Goal: Transaction & Acquisition: Purchase product/service

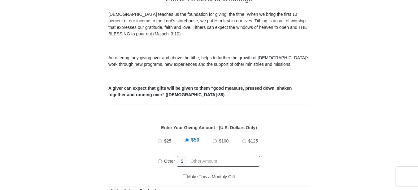
scroll to position [248, 0]
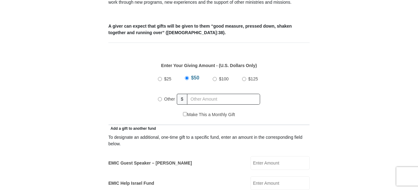
drag, startPoint x: 158, startPoint y: 90, endPoint x: 176, endPoint y: 92, distance: 17.4
click at [158, 97] on input "Other" at bounding box center [160, 99] width 4 height 4
radio input "true"
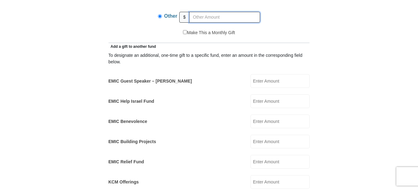
scroll to position [341, 0]
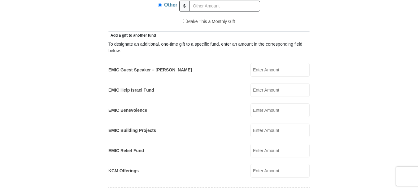
click at [263, 83] on input "EMIC Help Israel Fund" at bounding box center [280, 90] width 59 height 14
type input "100.00"
click at [274, 164] on input "KCM Offerings" at bounding box center [280, 171] width 59 height 14
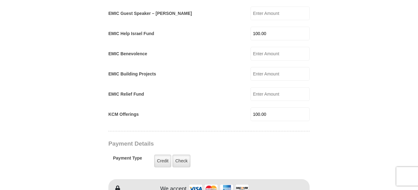
scroll to position [403, 0]
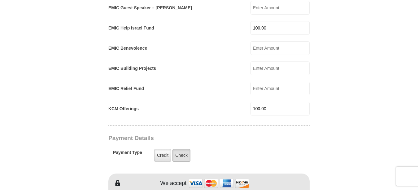
type input "100.00"
click at [185, 149] on label "Check" at bounding box center [182, 155] width 18 height 13
click at [0, 0] on input "Check" at bounding box center [0, 0] width 0 height 0
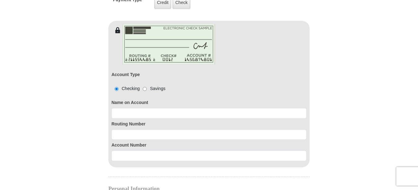
scroll to position [465, 0]
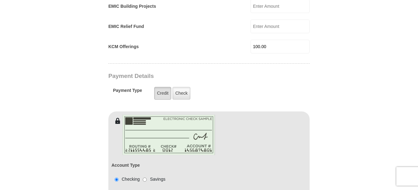
click at [163, 87] on label "Credit" at bounding box center [162, 93] width 17 height 13
click at [0, 0] on input "Credit" at bounding box center [0, 0] width 0 height 0
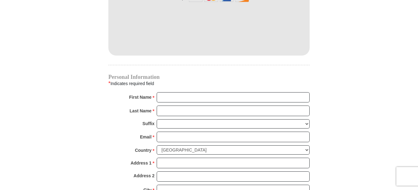
scroll to position [589, 0]
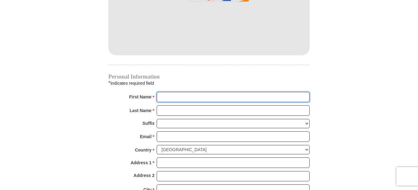
click at [180, 92] on input "First Name *" at bounding box center [233, 97] width 153 height 11
type input "[PERSON_NAME]"
type input "Martini"
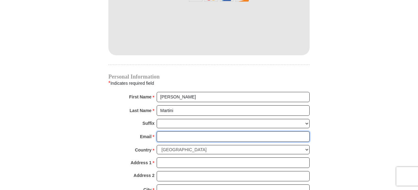
type input "[EMAIL_ADDRESS][DOMAIN_NAME]"
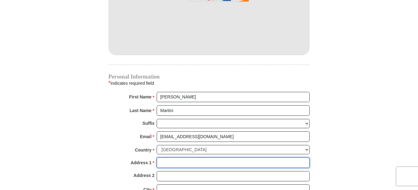
type input "[STREET_ADDRESS]"
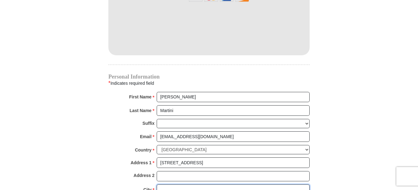
type input "Grapevine"
select select "[GEOGRAPHIC_DATA]"
type input "76051"
type input "8174554896"
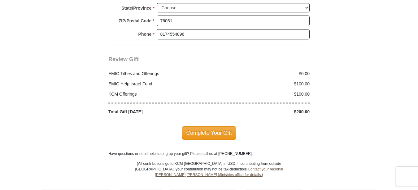
scroll to position [837, 0]
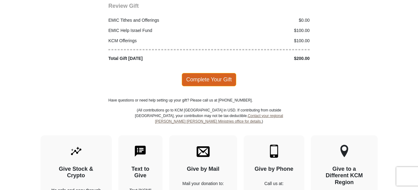
click at [209, 73] on span "Complete Your Gift" at bounding box center [209, 79] width 55 height 13
